Goal: Task Accomplishment & Management: Use online tool/utility

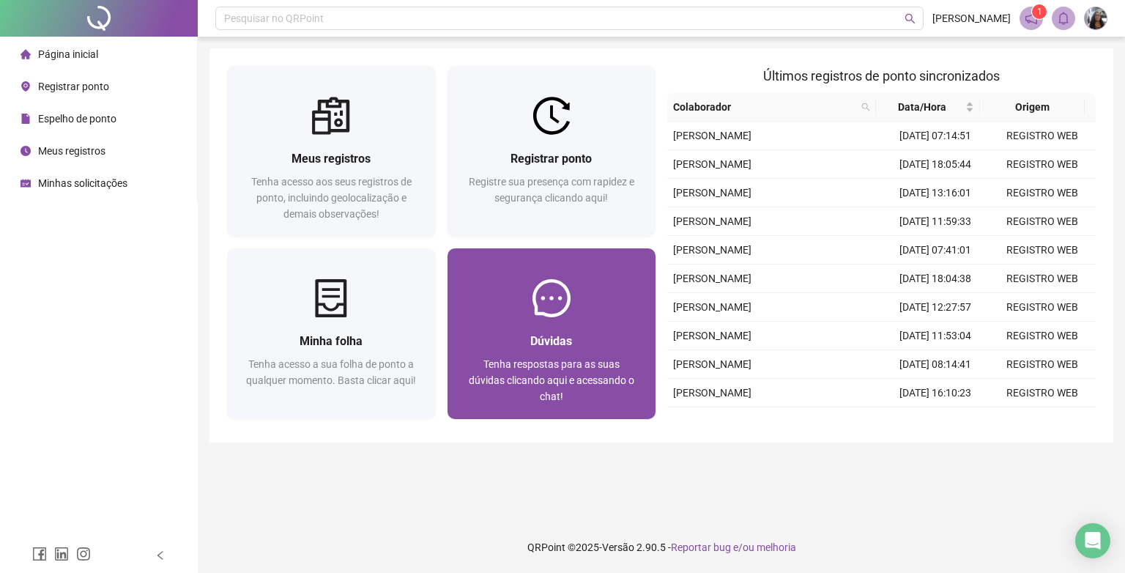
drag, startPoint x: 0, startPoint y: 0, endPoint x: 563, endPoint y: 292, distance: 633.7
click at [563, 292] on img at bounding box center [552, 298] width 38 height 38
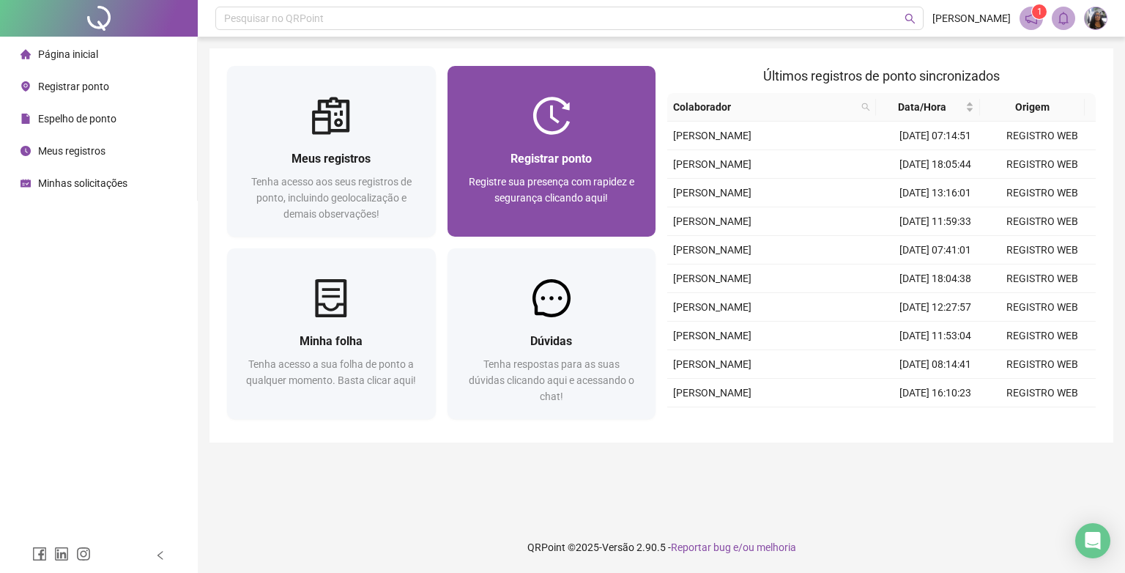
click at [579, 201] on span "Registre sua presença com rapidez e segurança clicando aqui!" at bounding box center [552, 190] width 166 height 28
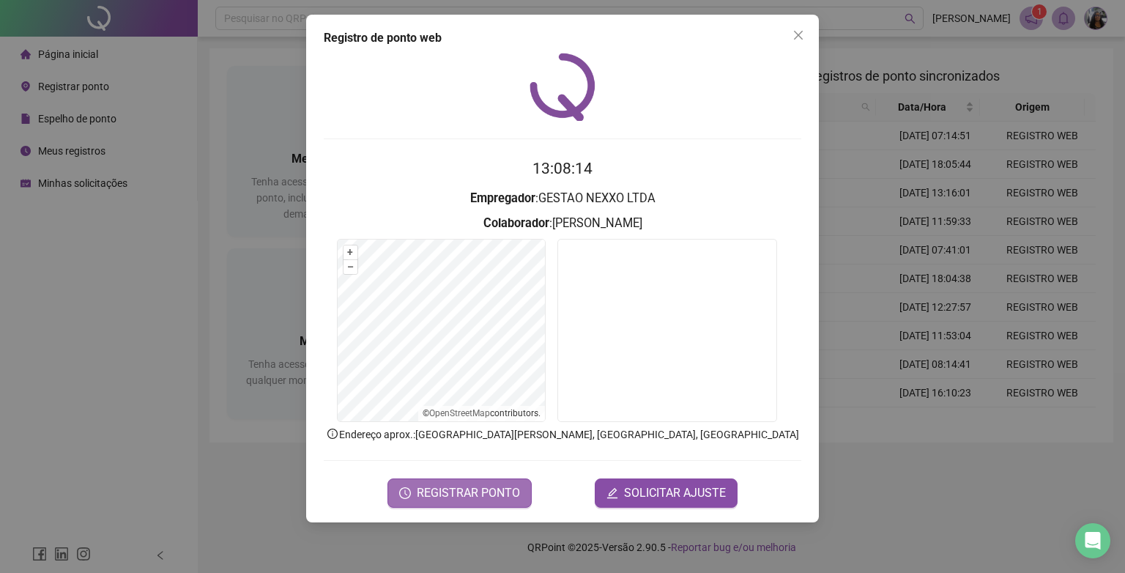
click at [486, 480] on button "REGISTRAR PONTO" at bounding box center [460, 492] width 144 height 29
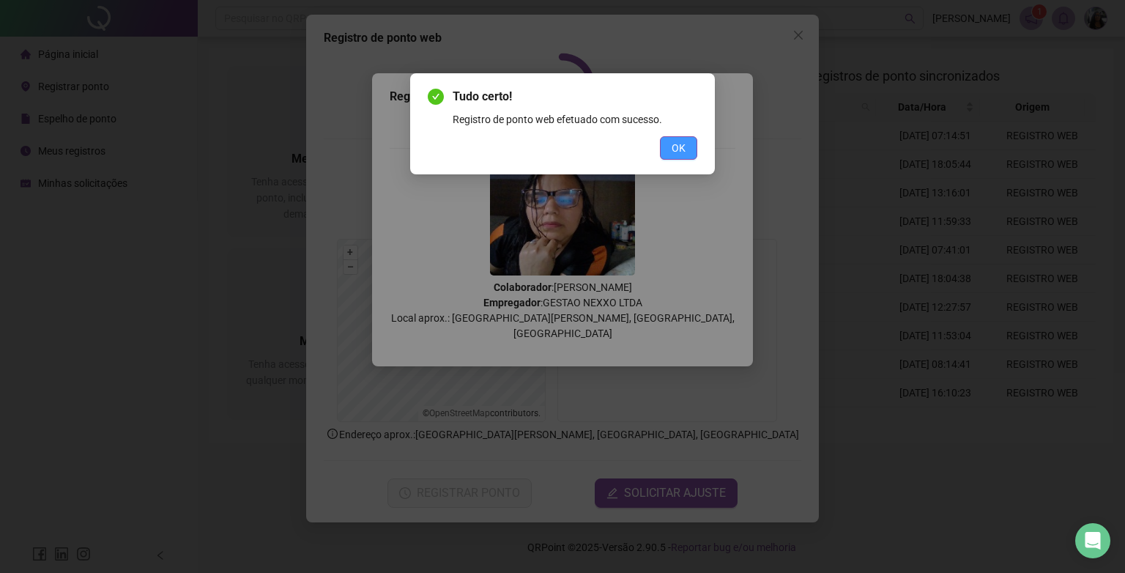
click at [683, 155] on span "OK" at bounding box center [679, 148] width 14 height 16
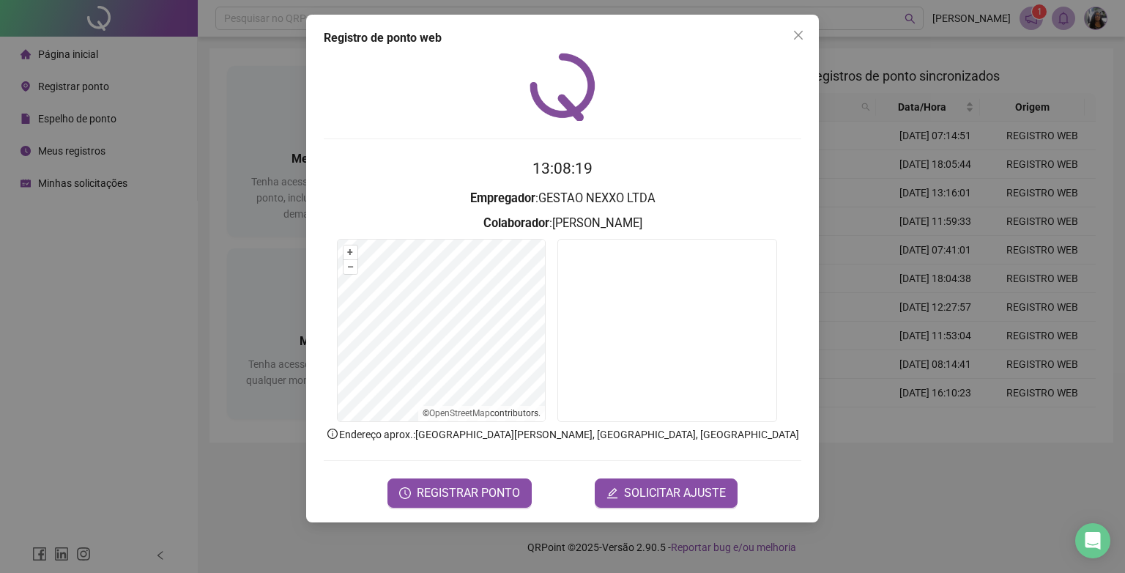
drag, startPoint x: 799, startPoint y: 31, endPoint x: 793, endPoint y: 39, distance: 10.0
click at [799, 32] on icon "close" at bounding box center [799, 35] width 12 height 12
